Goal: Information Seeking & Learning: Learn about a topic

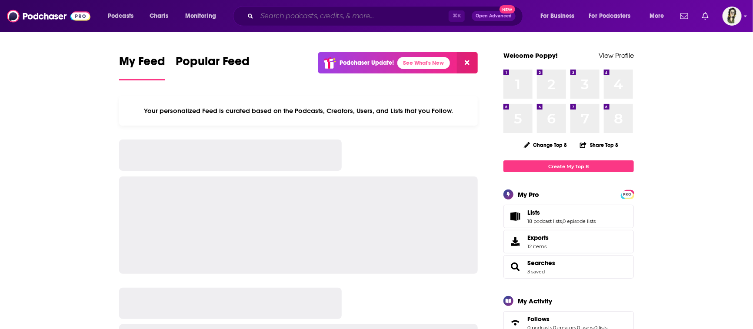
click at [293, 18] on input "Search podcasts, credits, & more..." at bounding box center [353, 16] width 192 height 14
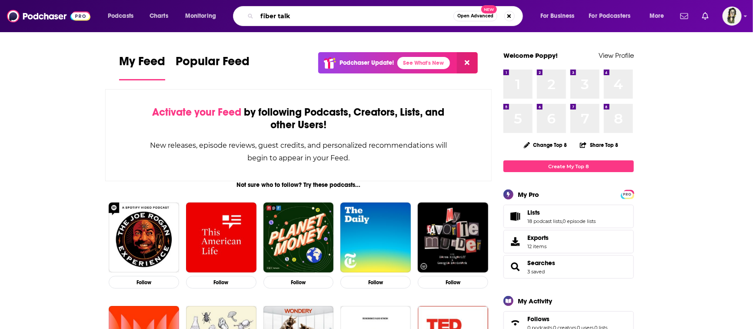
type input "fiber talk"
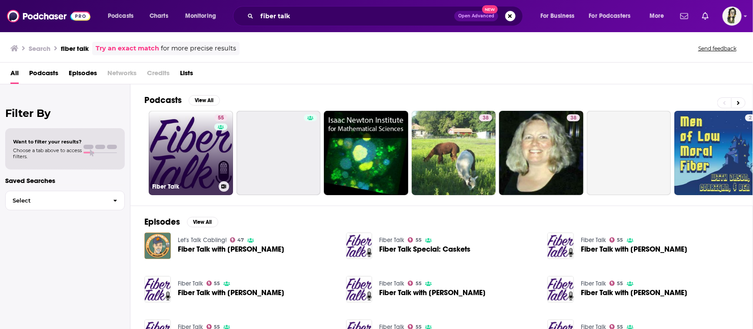
click at [177, 136] on link "55 Fiber Talk" at bounding box center [191, 153] width 84 height 84
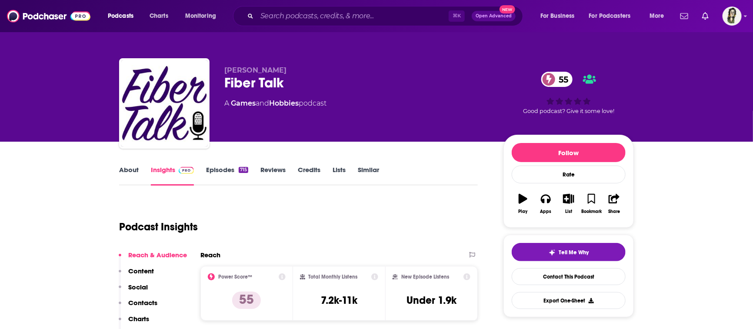
click at [126, 169] on link "About" at bounding box center [129, 176] width 20 height 20
